Goal: Task Accomplishment & Management: Complete application form

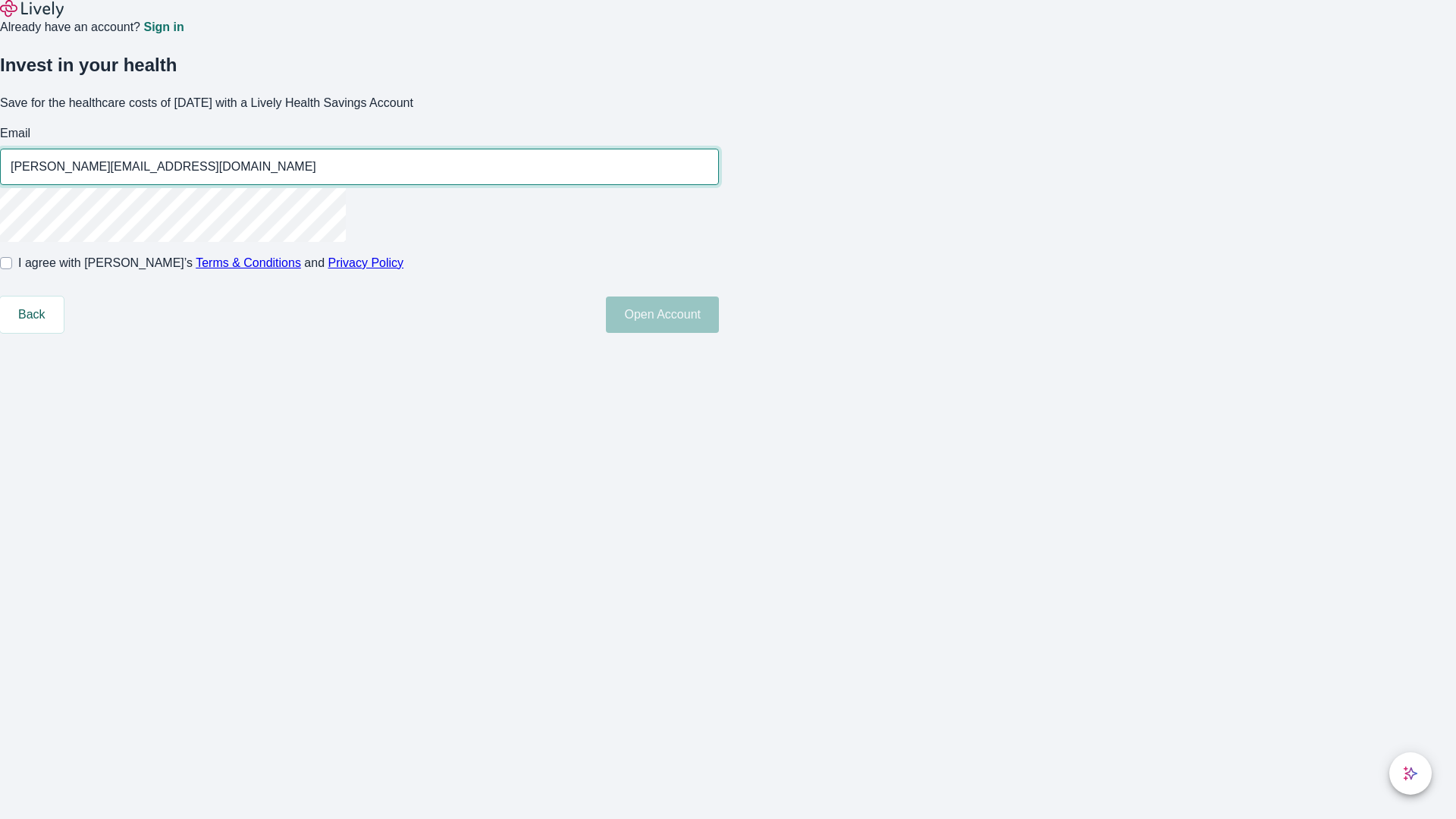
type input "Faustino.Windler80250811093159@yahoo.com"
click at [12, 269] on input "I agree with Lively’s Terms & Conditions and Privacy Policy" at bounding box center [5, 263] width 12 height 12
checkbox input "true"
click at [718, 333] on button "Open Account" at bounding box center [663, 315] width 113 height 36
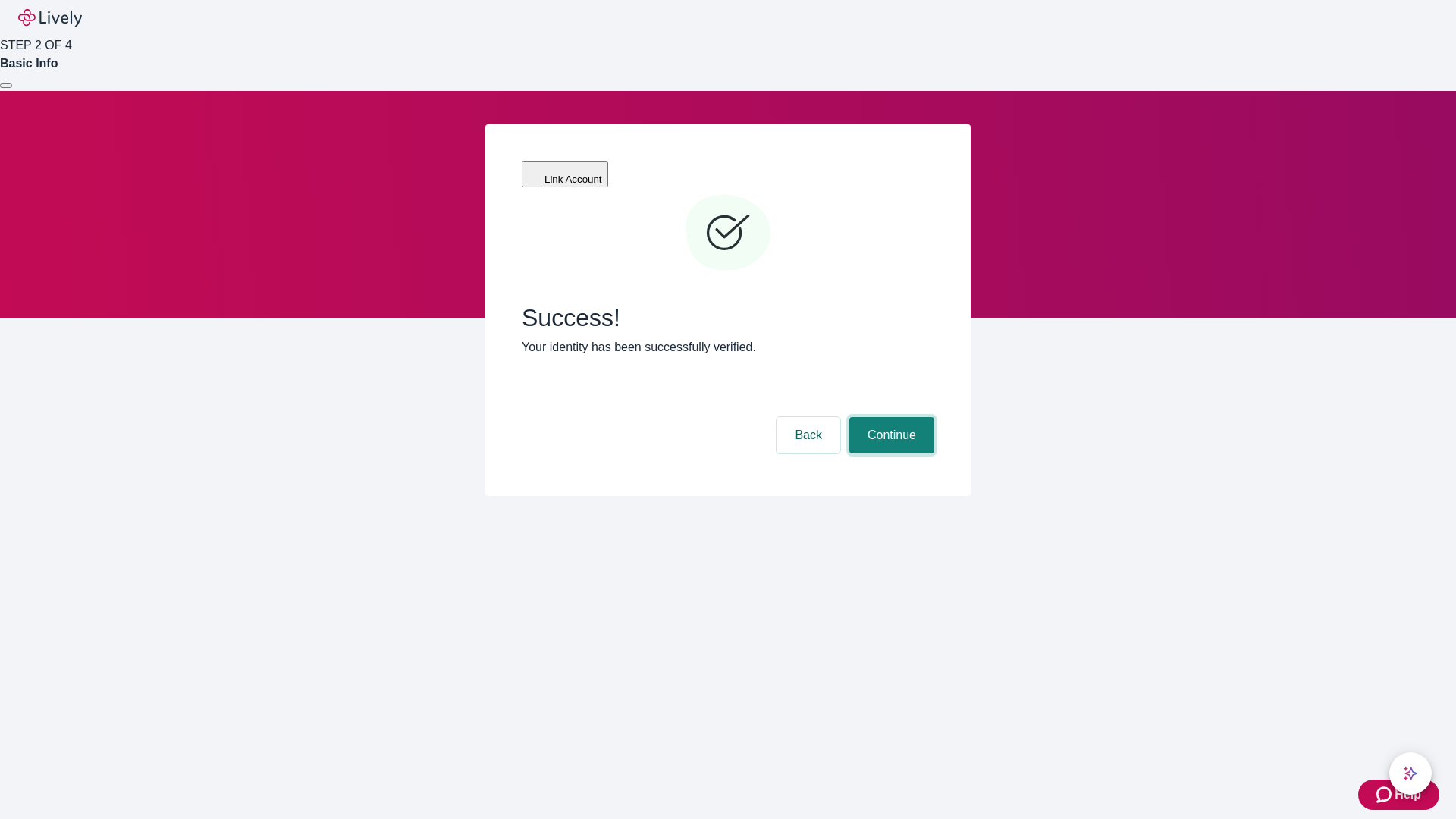
click at [890, 417] on button "Continue" at bounding box center [891, 435] width 85 height 36
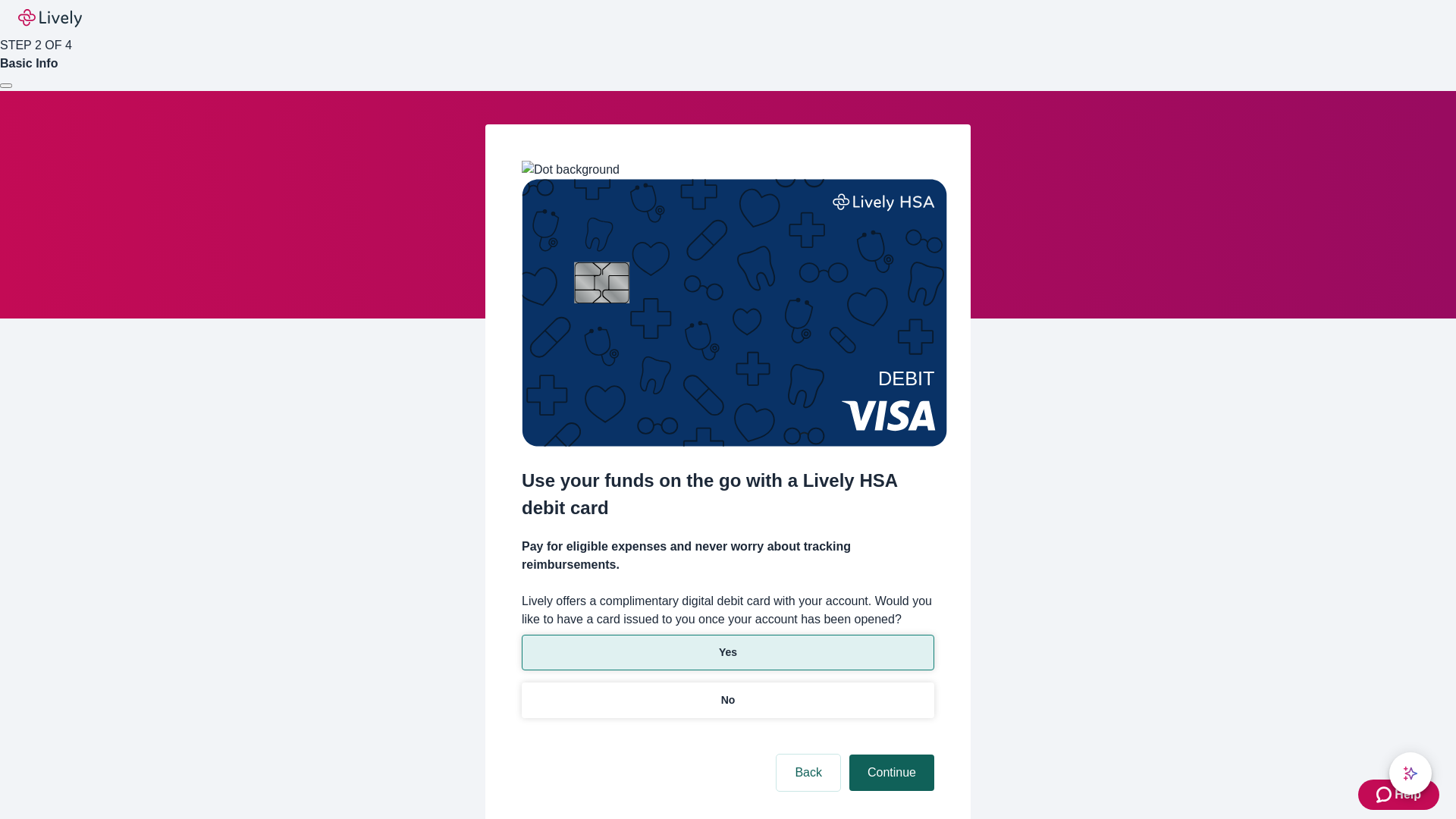
click at [728, 645] on p "Yes" at bounding box center [728, 652] width 18 height 16
click at [890, 755] on button "Continue" at bounding box center [891, 773] width 85 height 36
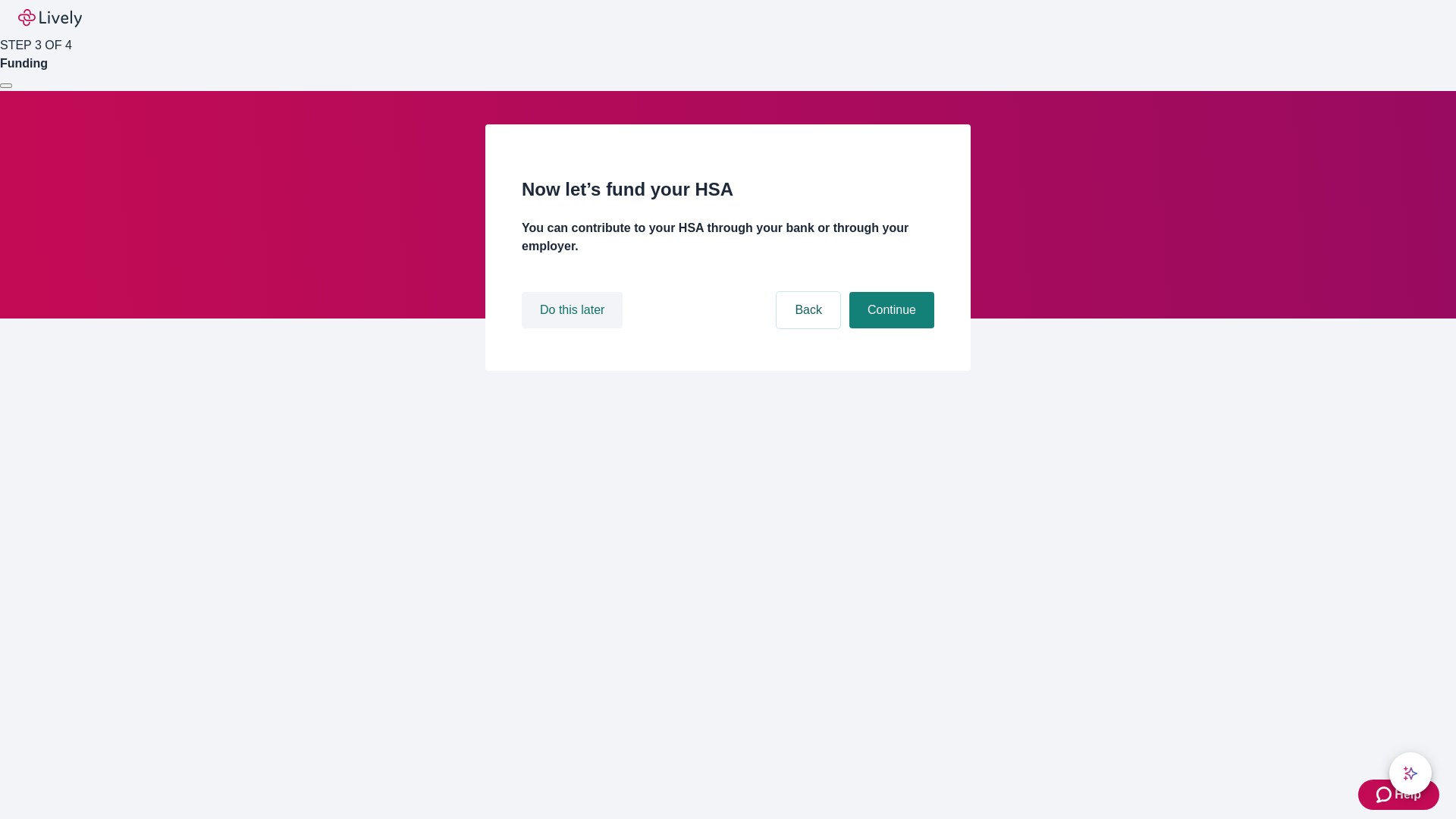
click at [574, 328] on button "Do this later" at bounding box center [572, 310] width 101 height 36
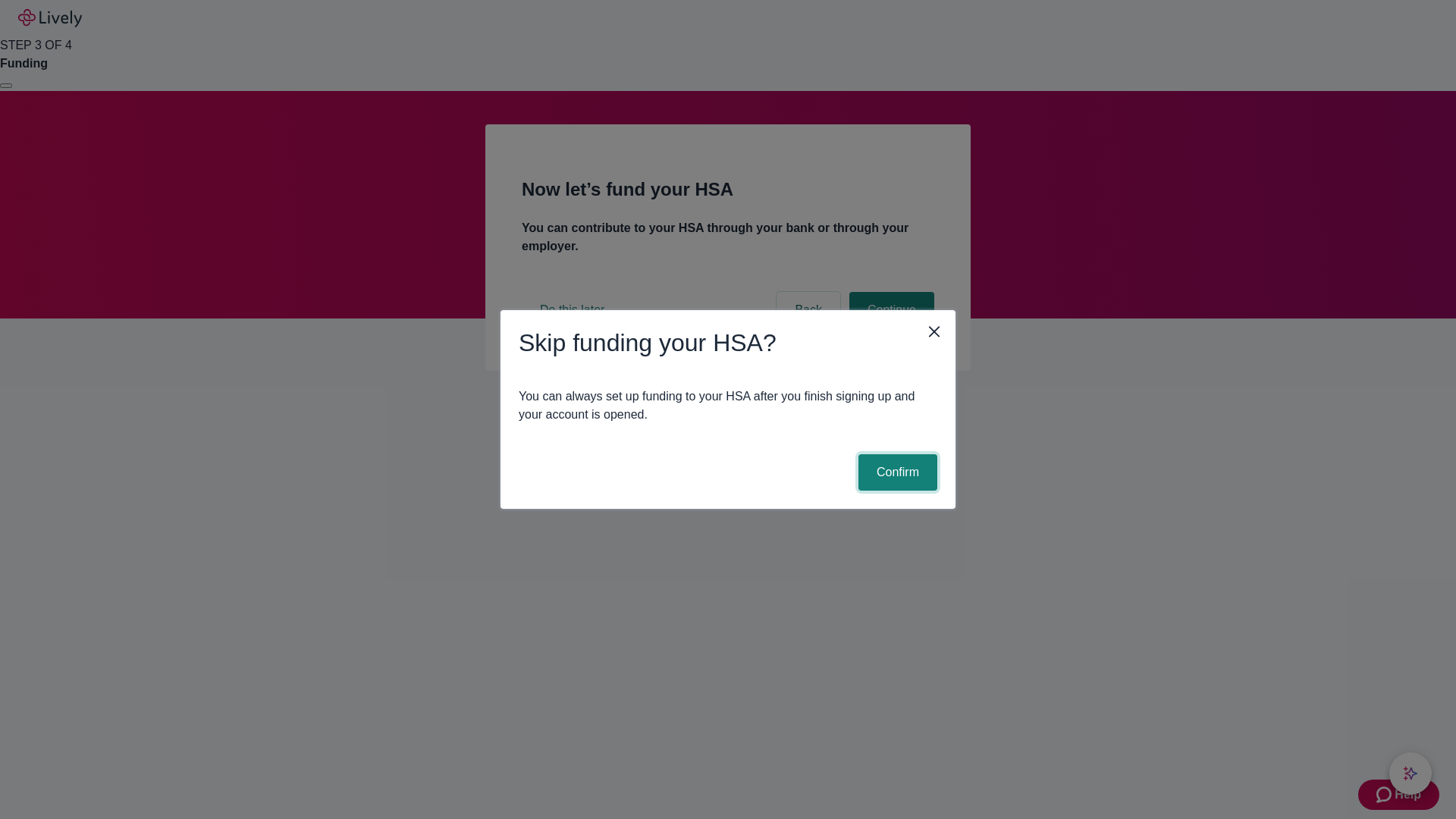
click at [895, 472] on button "Confirm" at bounding box center [897, 472] width 78 height 36
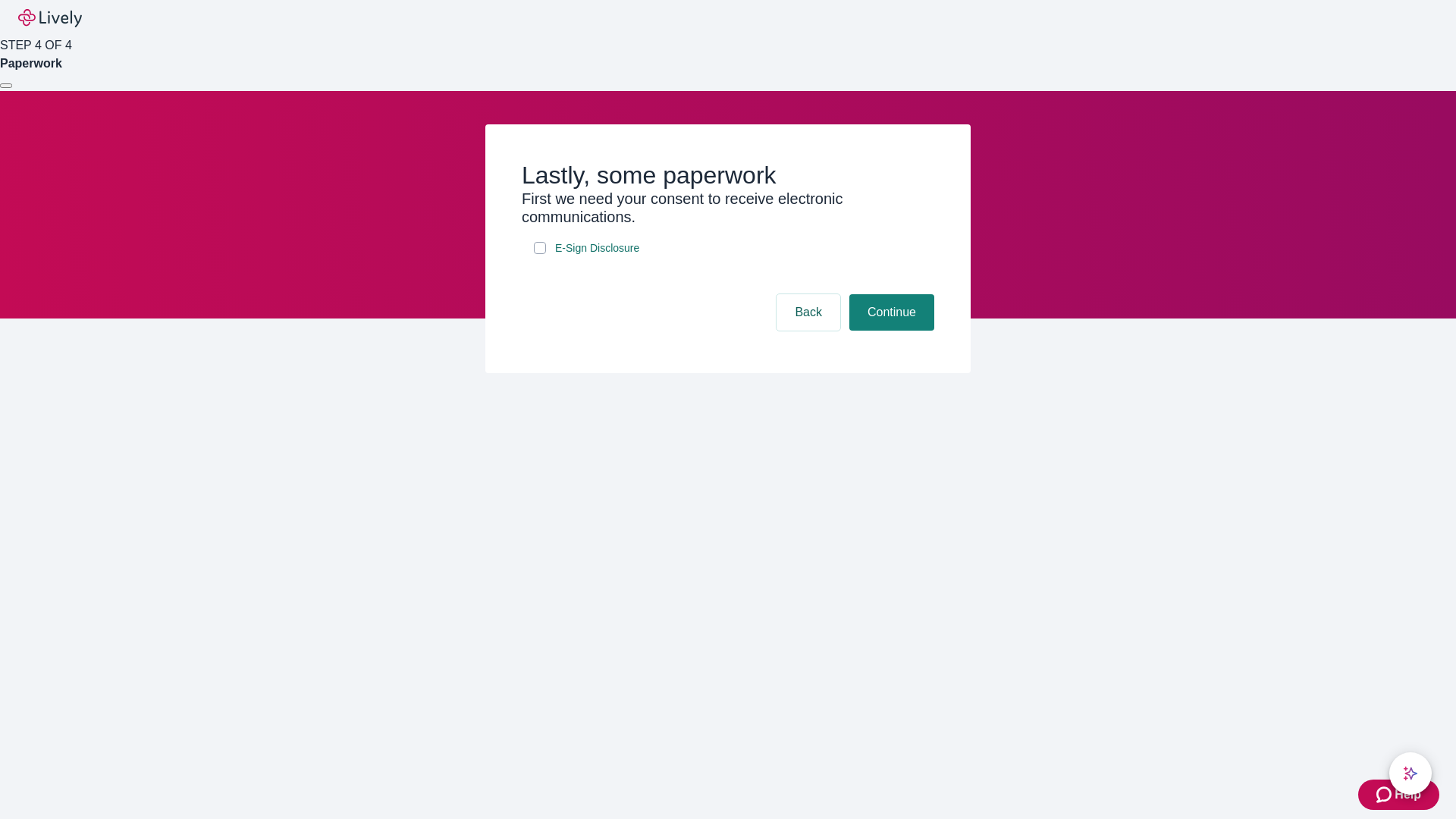
click at [540, 254] on input "E-Sign Disclosure" at bounding box center [540, 247] width 12 height 12
checkbox input "true"
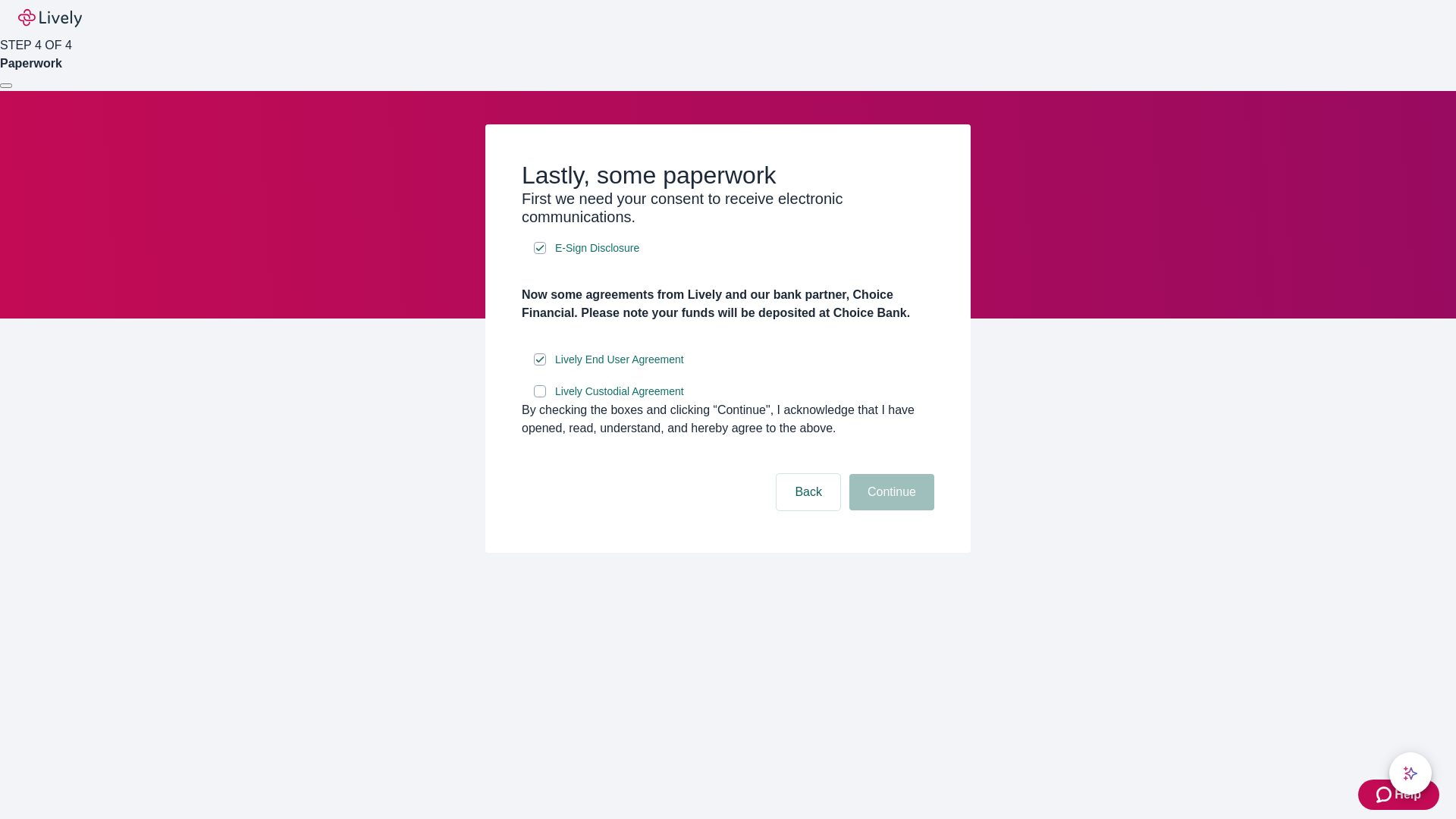
click at [540, 398] on input "Lively Custodial Agreement" at bounding box center [540, 390] width 12 height 12
checkbox input "true"
click at [890, 511] on button "Continue" at bounding box center [891, 492] width 85 height 36
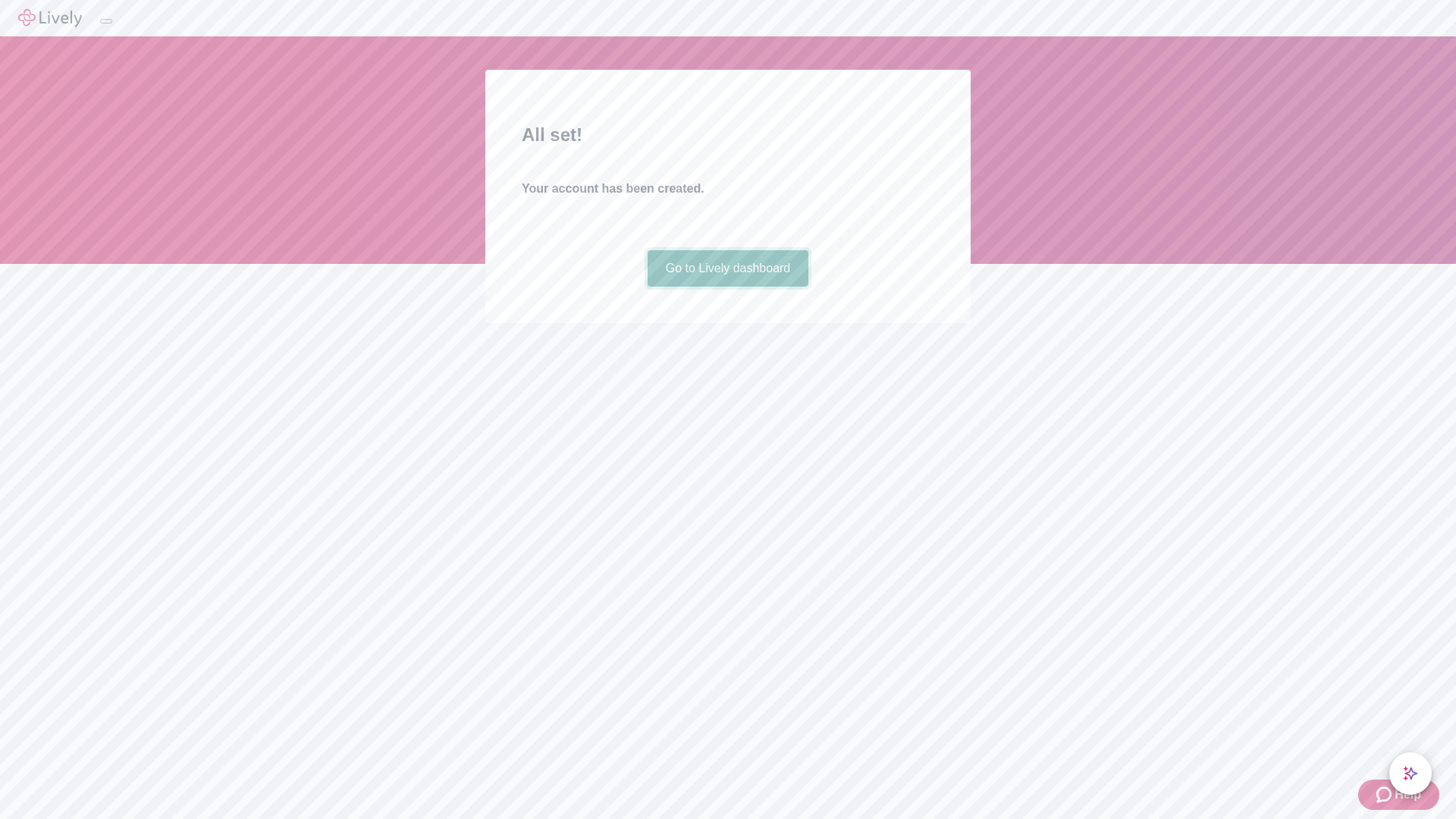
click at [728, 286] on link "Go to Lively dashboard" at bounding box center [728, 268] width 161 height 36
